Goal: Complete application form

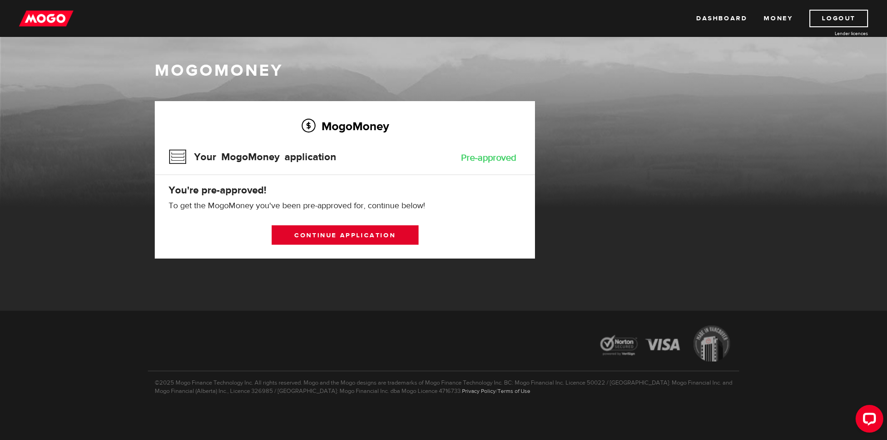
click at [387, 239] on link "Continue application" at bounding box center [345, 235] width 147 height 19
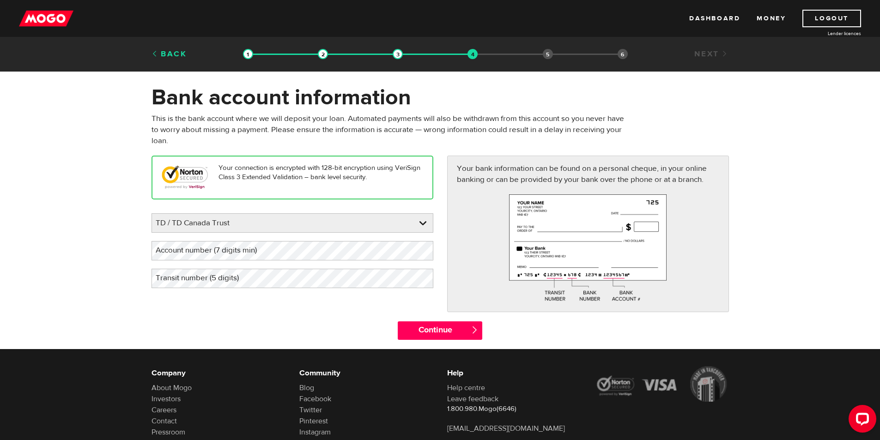
click at [180, 57] on link "Back" at bounding box center [170, 54] width 36 height 10
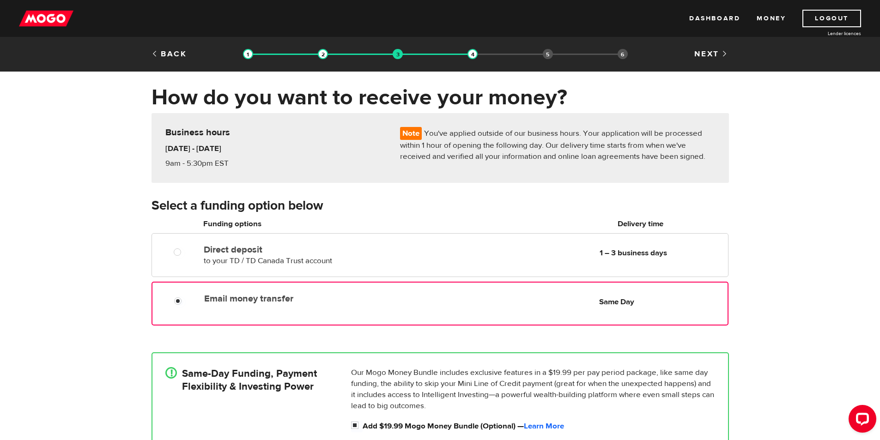
click at [180, 57] on link "Back" at bounding box center [170, 54] width 36 height 10
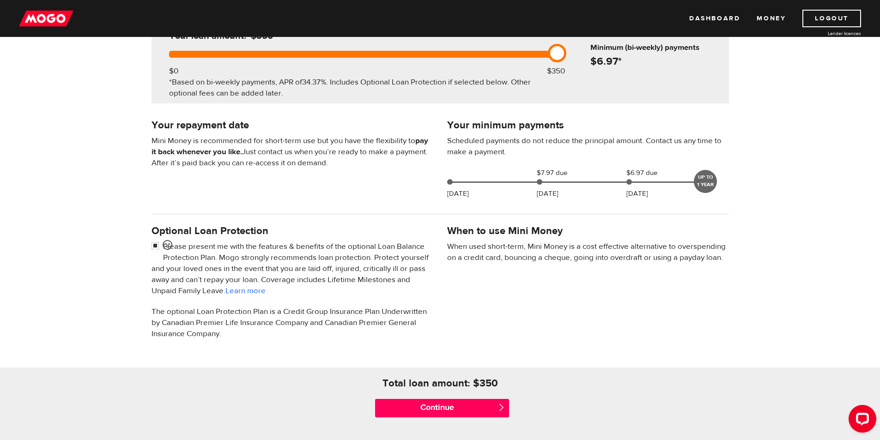
scroll to position [46, 0]
